Goal: Transaction & Acquisition: Book appointment/travel/reservation

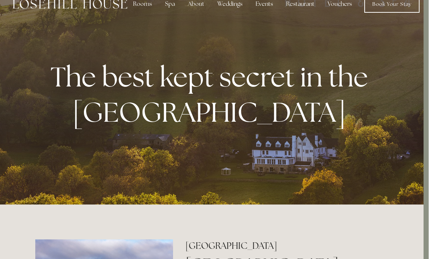
scroll to position [0, 5]
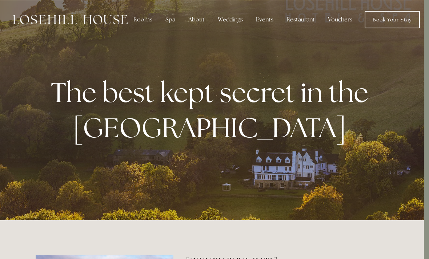
click at [138, 19] on div "Rooms" at bounding box center [142, 19] width 31 height 15
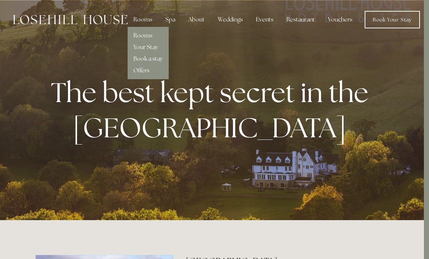
click at [150, 37] on link "Rooms" at bounding box center [142, 36] width 19 height 8
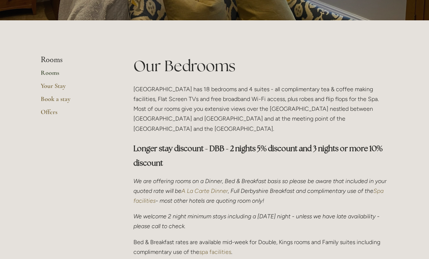
scroll to position [132, 0]
click at [368, 153] on h3 "Longer stay discount - DBB - 2 nights 5% discount and 3 nights or more 10% disc…" at bounding box center [260, 155] width 255 height 29
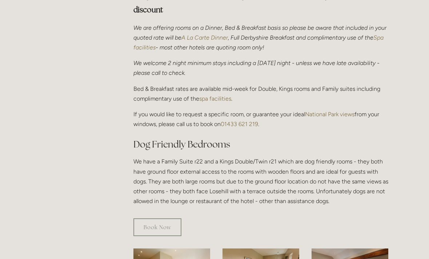
scroll to position [334, 0]
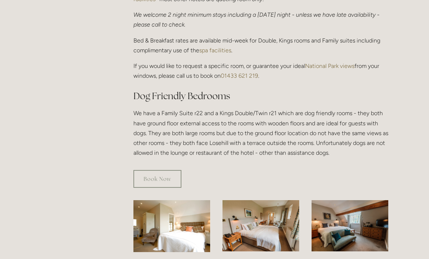
click at [176, 230] on img at bounding box center [171, 226] width 77 height 52
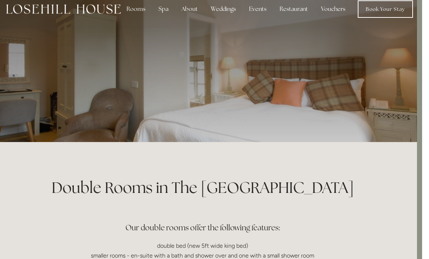
scroll to position [0, 5]
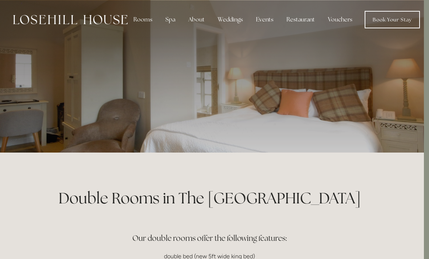
click at [387, 20] on link "Book Your Stay" at bounding box center [391, 19] width 55 height 17
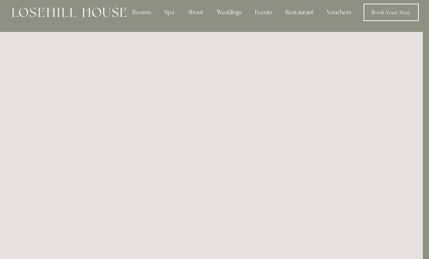
scroll to position [0, 6]
